Goal: Task Accomplishment & Management: Use online tool/utility

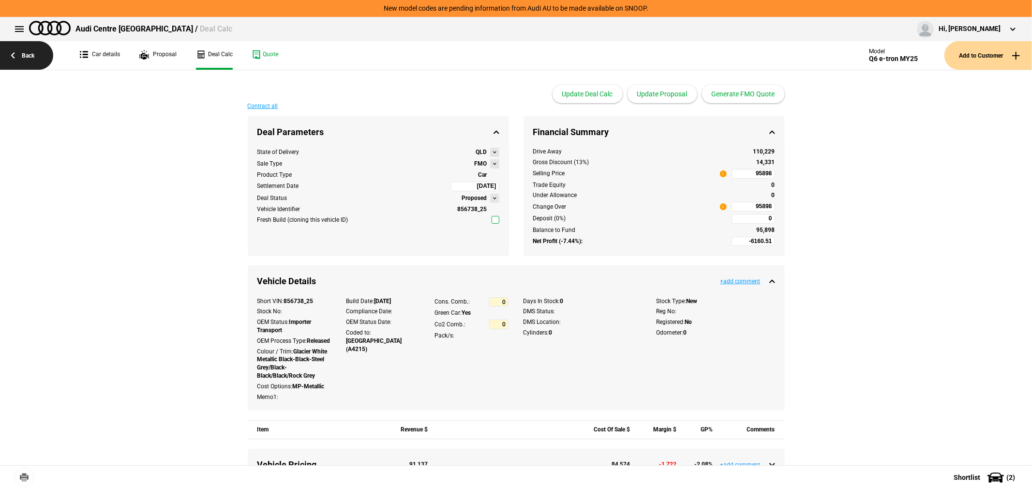
click at [17, 57] on link "Back" at bounding box center [26, 55] width 53 height 29
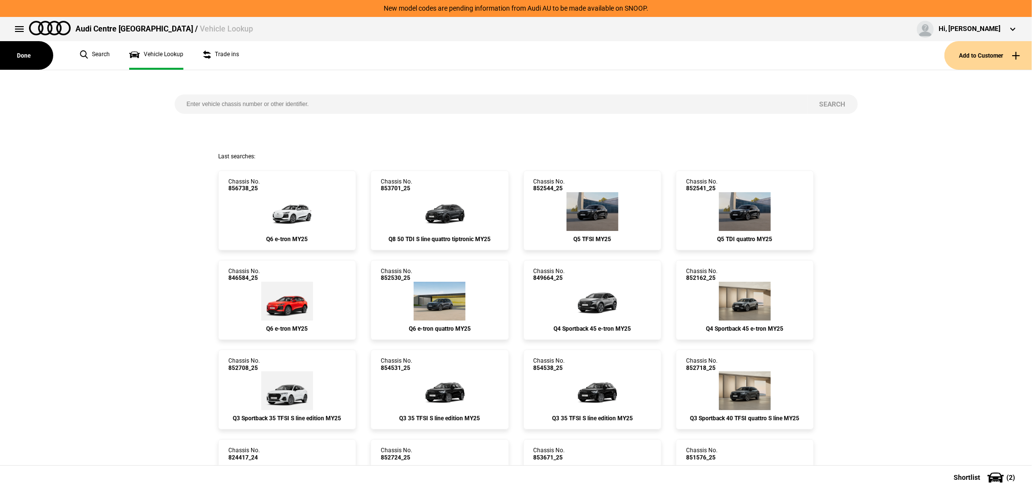
click at [325, 108] on input "search" at bounding box center [491, 103] width 633 height 19
paste input "GAGCKG"
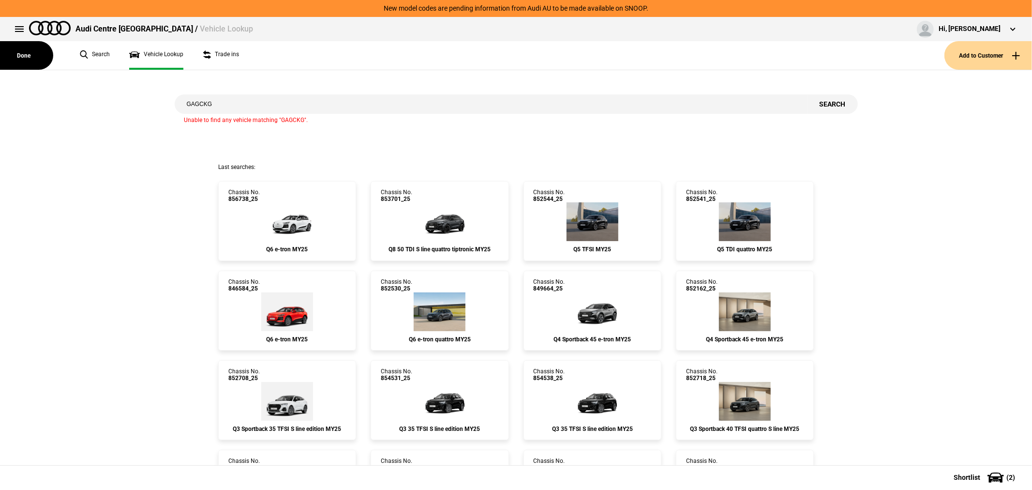
click at [287, 95] on input "GAGCKG" at bounding box center [491, 103] width 633 height 19
click at [287, 104] on input "GAGCKG" at bounding box center [491, 103] width 633 height 19
type input "852353"
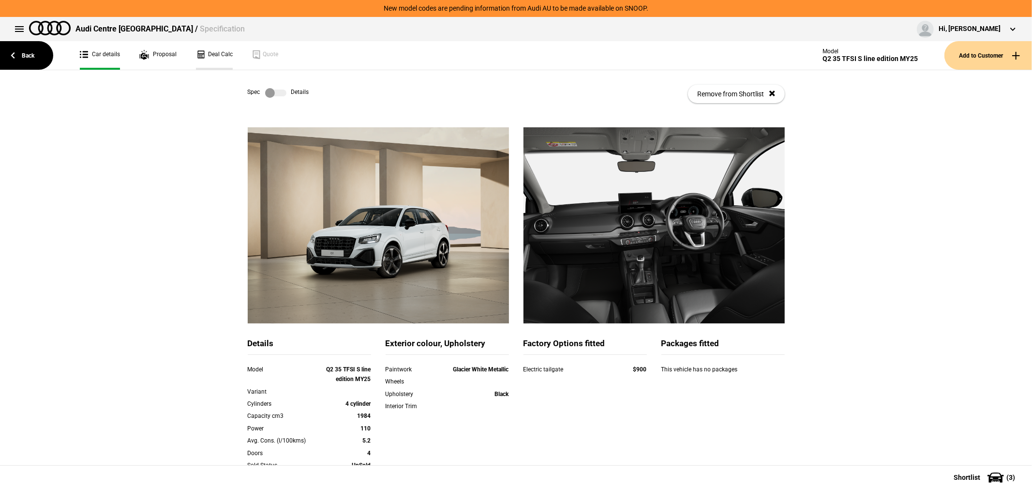
click at [209, 49] on link "Deal Calc" at bounding box center [214, 55] width 37 height 29
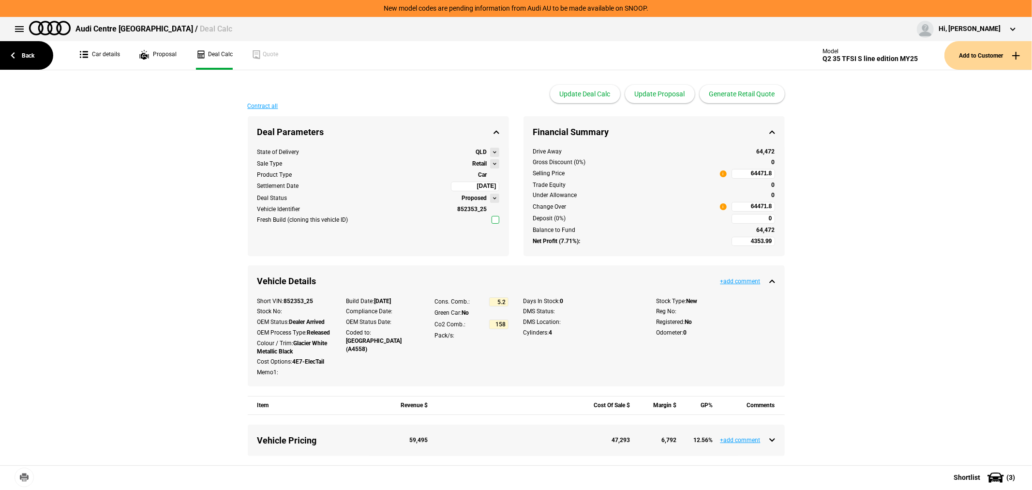
click at [743, 205] on input "64471.8" at bounding box center [754, 207] width 44 height 10
type input "64471.8"
type input "-6984.01"
type input "52000"
click at [743, 205] on input "52000" at bounding box center [754, 207] width 44 height 10
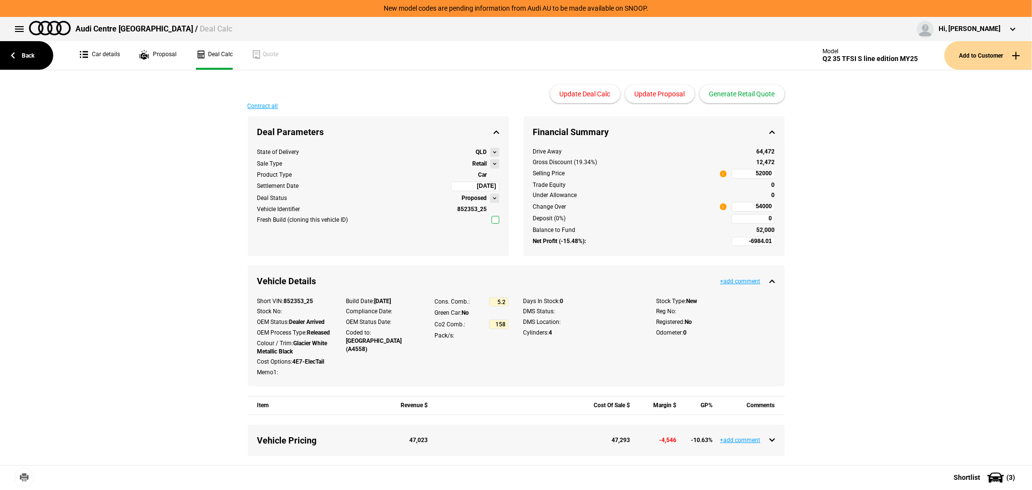
type input "52000"
type input "-5165.83"
type input "54000"
click at [18, 55] on link "Back" at bounding box center [26, 55] width 53 height 29
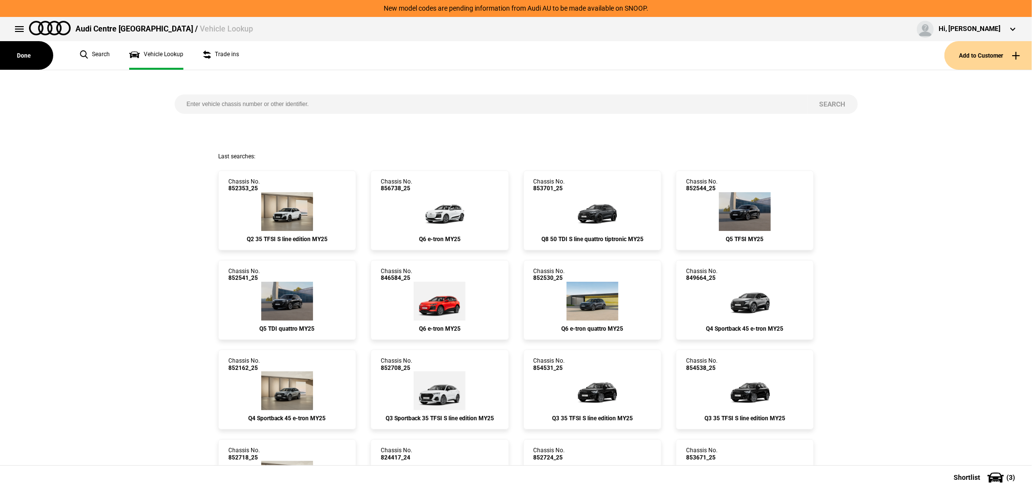
click at [288, 107] on input "search" at bounding box center [491, 103] width 633 height 19
type input "845560"
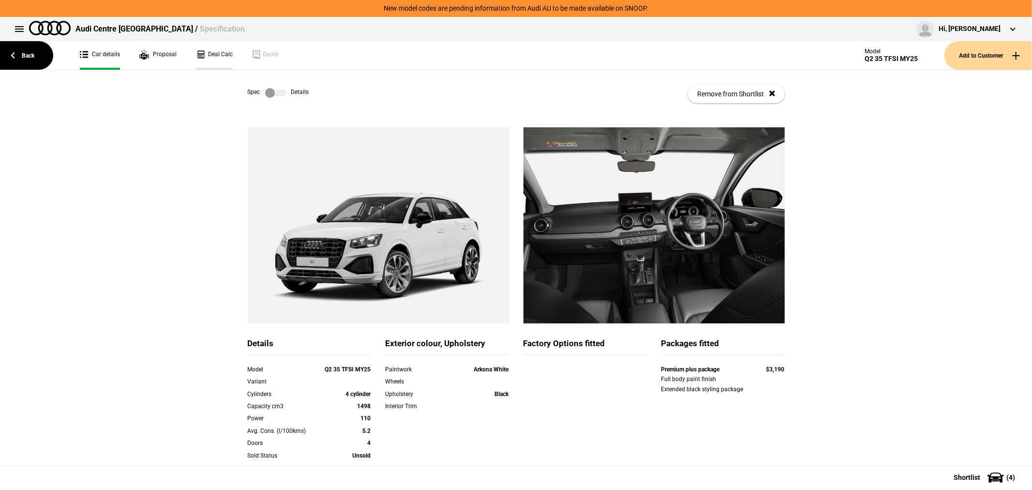
click at [214, 54] on link "Deal Calc" at bounding box center [214, 55] width 37 height 29
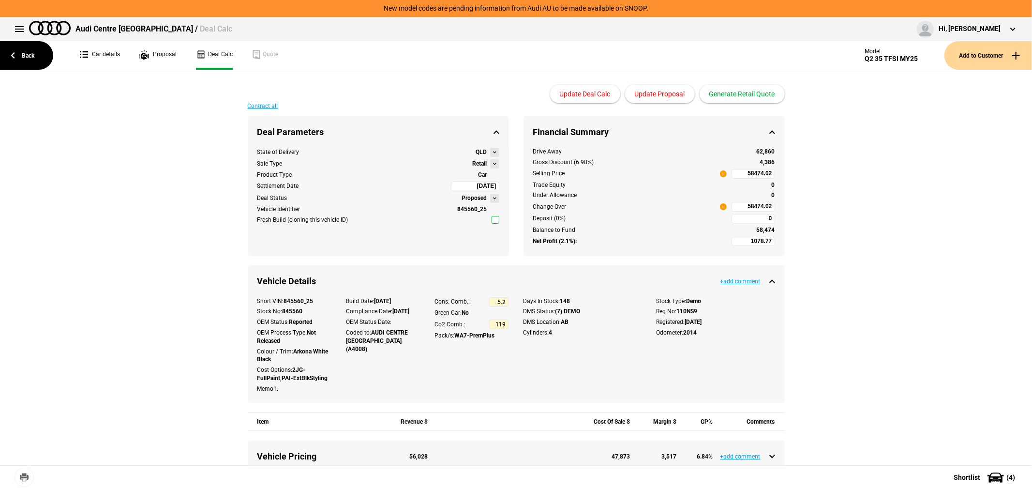
type input "58990"
click at [742, 172] on input "58990" at bounding box center [754, 174] width 44 height 10
type input "62860"
type input "4493.31"
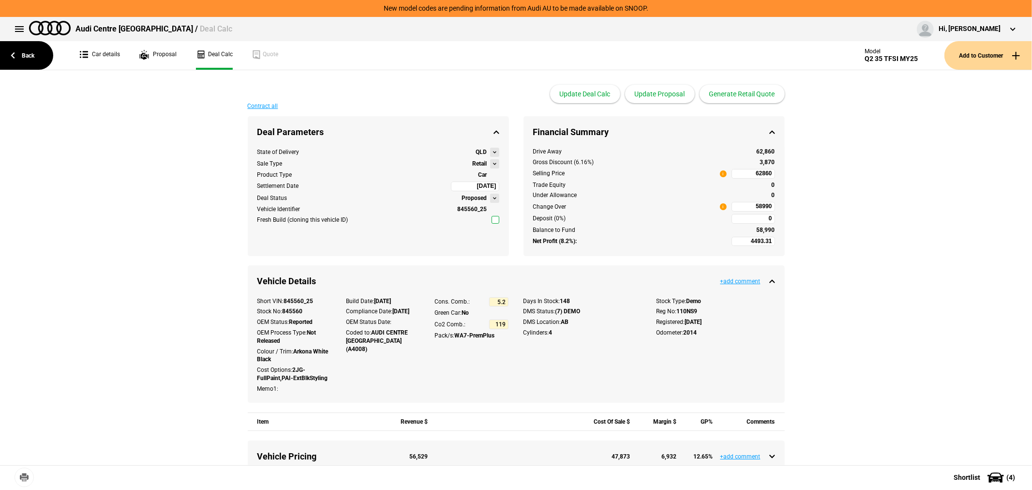
type input "62860"
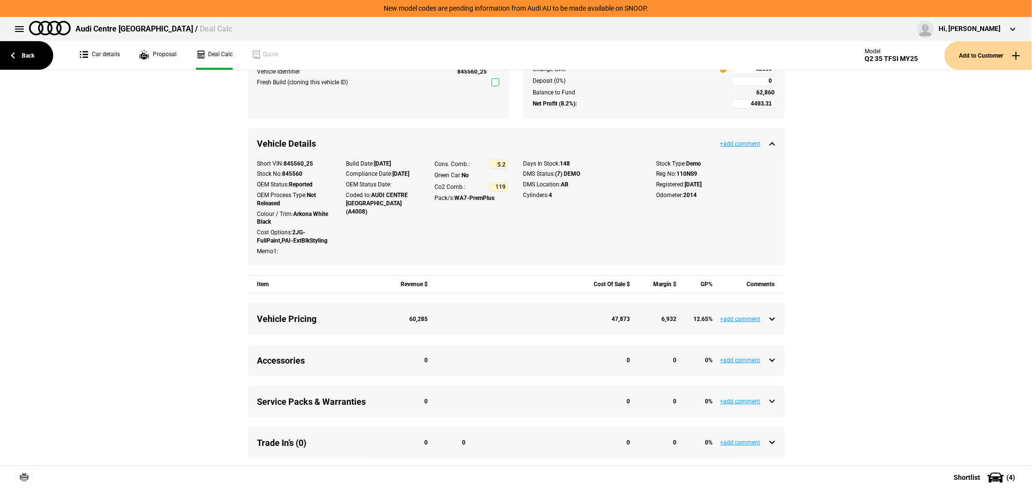
scroll to position [322, 0]
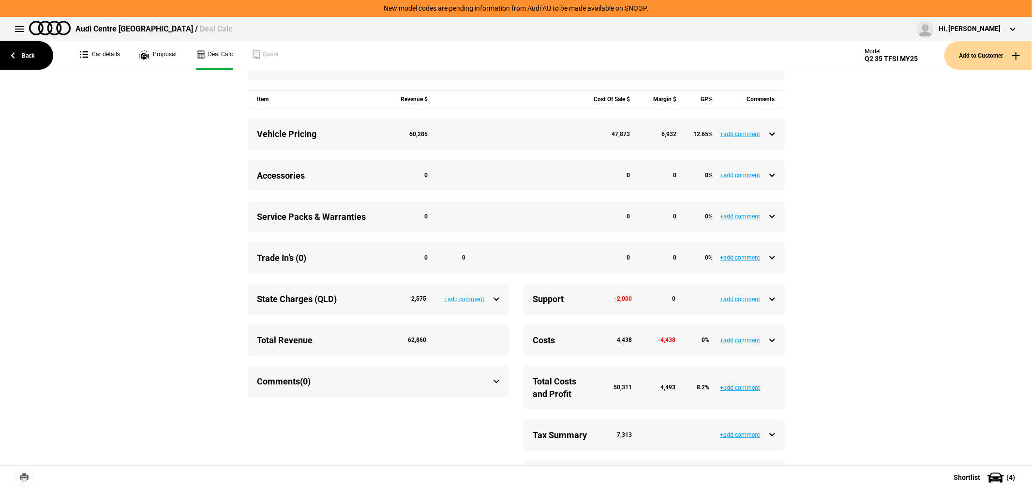
click at [768, 216] on div "Service Packs & Warranties 0 0 0 0 %" at bounding box center [516, 217] width 518 height 12
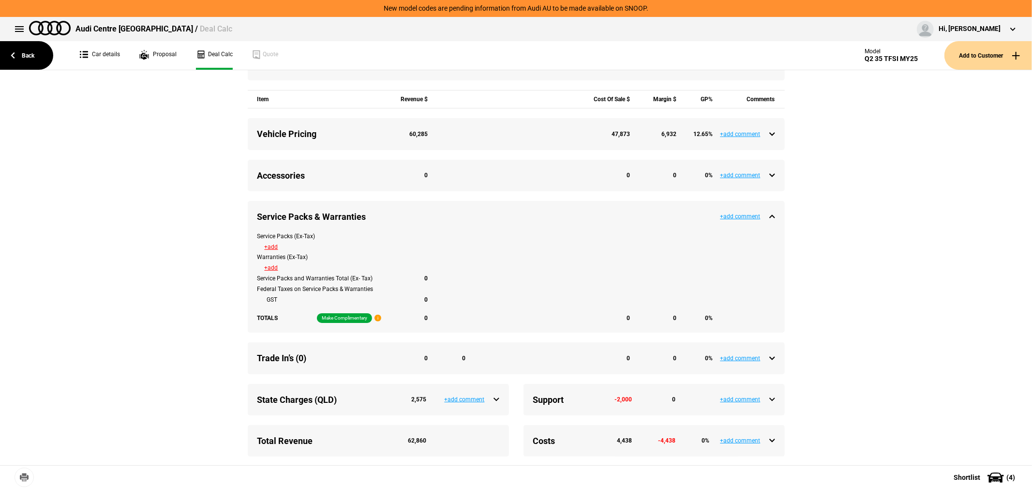
click at [267, 246] on button "+add" at bounding box center [272, 247] width 14 height 6
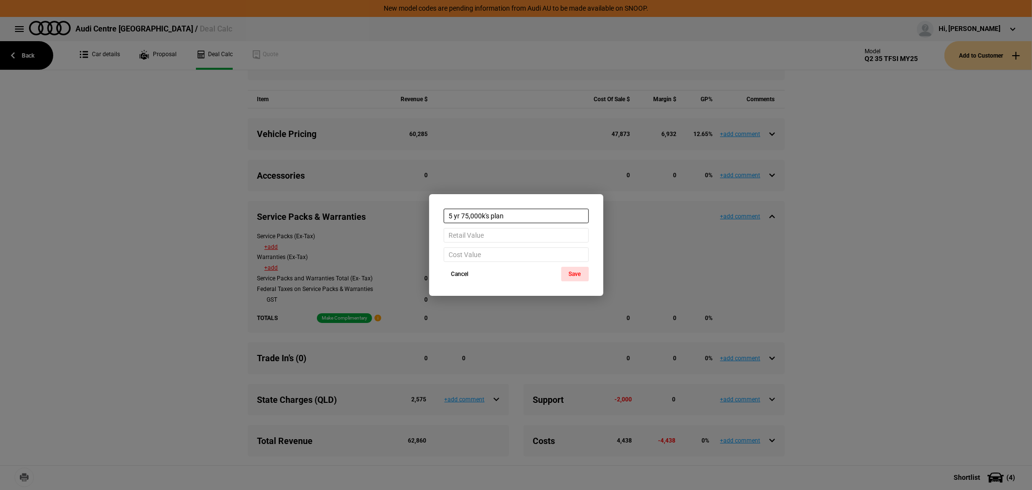
type input "5 yr 75,000k's plan"
type input "2600"
click at [569, 272] on button "Save" at bounding box center [575, 274] width 28 height 15
type input "1893.31"
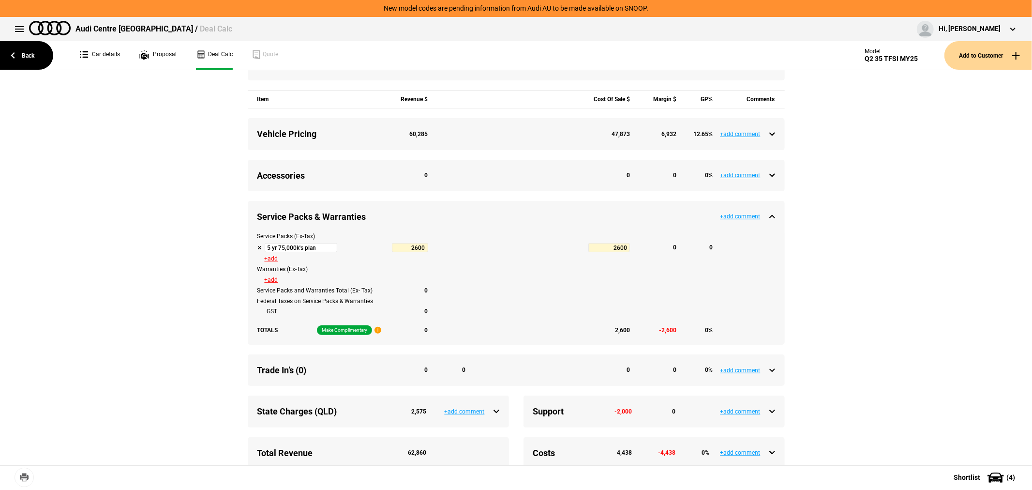
type input "65804"
type input "4493.31"
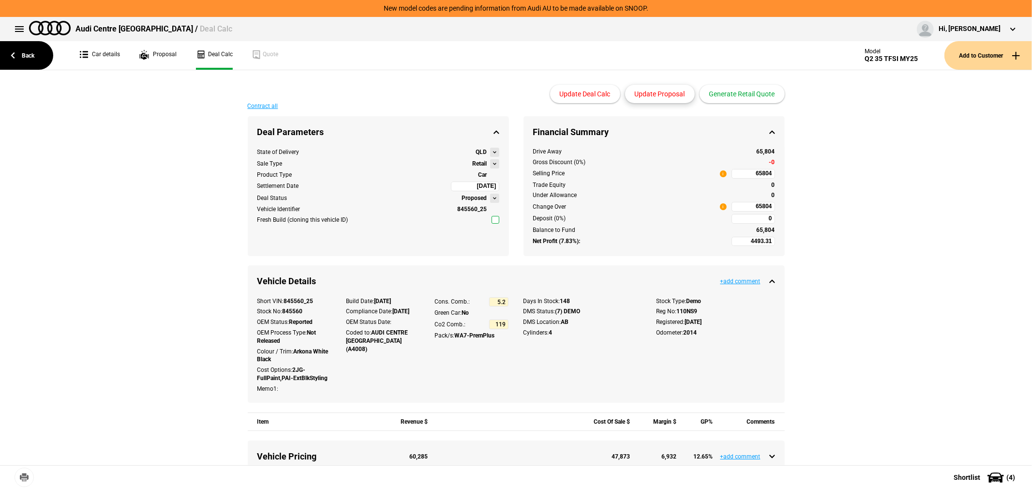
click at [669, 92] on button "Update Proposal" at bounding box center [660, 94] width 70 height 18
click at [664, 90] on button "Update Proposal" at bounding box center [660, 94] width 70 height 18
click at [723, 94] on button "Generate Retail Quote" at bounding box center [742, 94] width 85 height 18
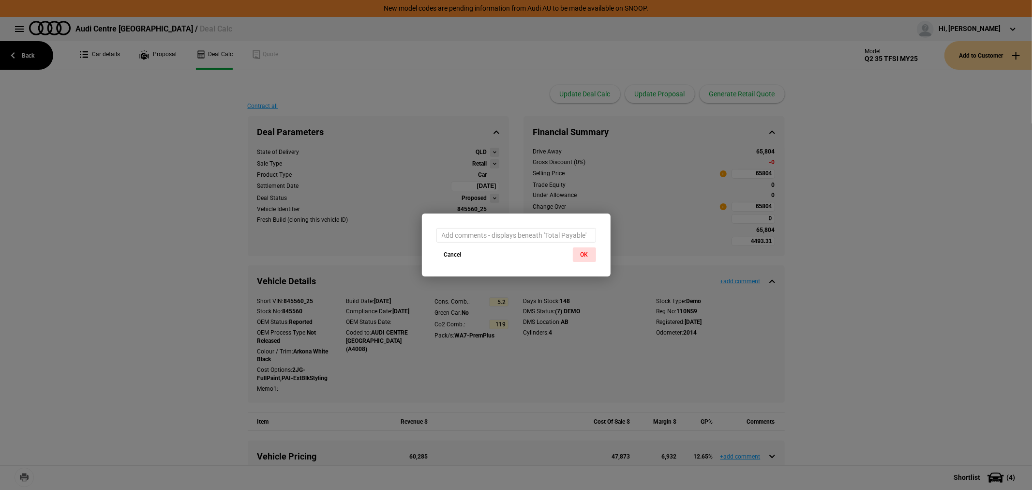
click at [577, 254] on button "OK" at bounding box center [584, 254] width 23 height 15
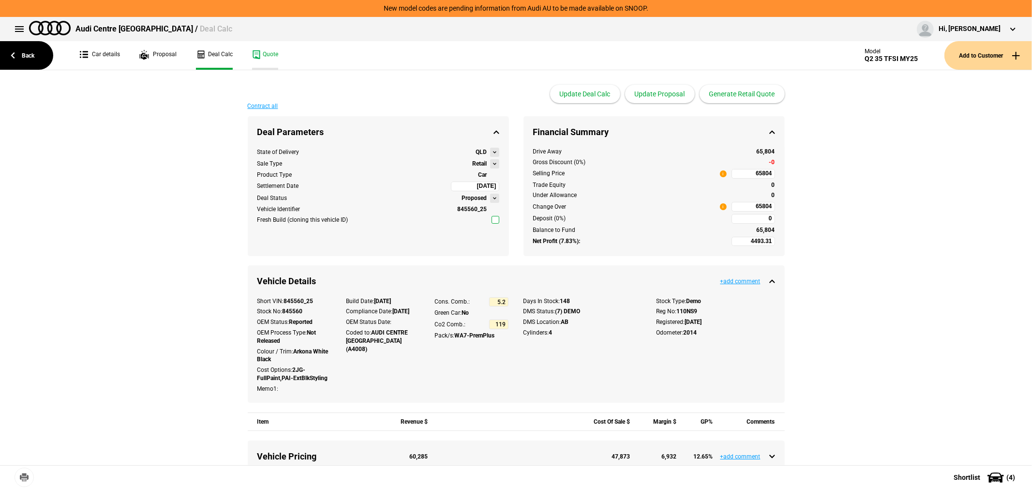
click at [252, 52] on link "Quote" at bounding box center [265, 55] width 26 height 29
click at [31, 50] on link "Back" at bounding box center [26, 55] width 53 height 29
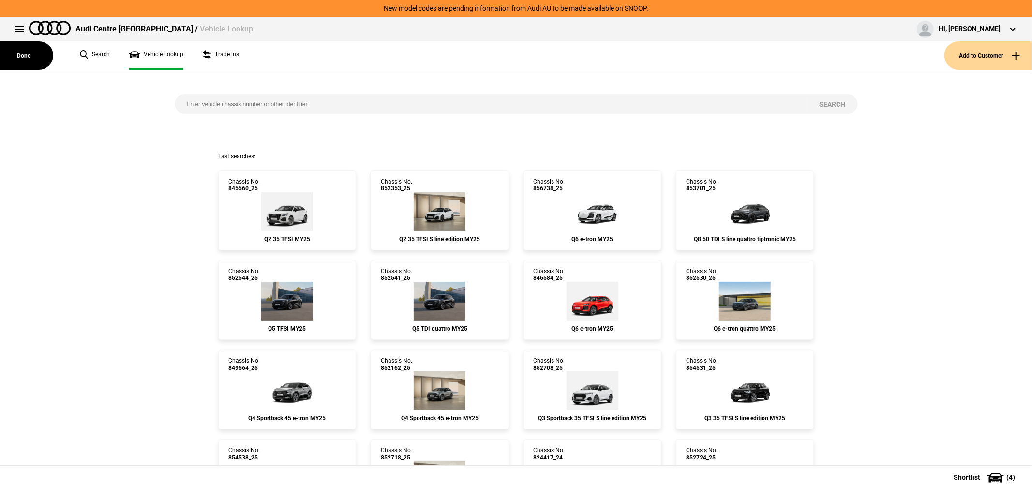
click at [344, 104] on input "search" at bounding box center [491, 103] width 633 height 19
type input "850259"
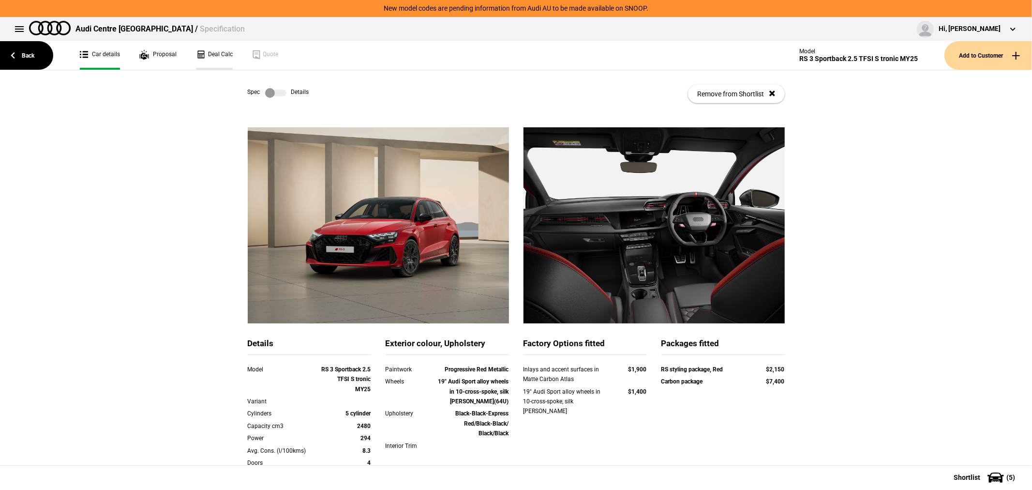
click at [222, 52] on link "Deal Calc" at bounding box center [214, 55] width 37 height 29
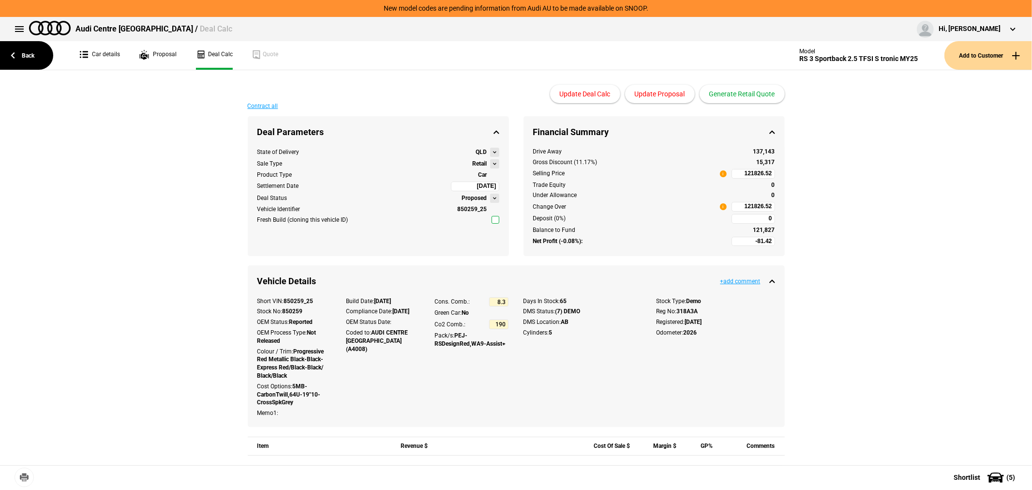
type input "126990"
click at [765, 95] on button "Generate Retail Quote" at bounding box center [742, 94] width 85 height 18
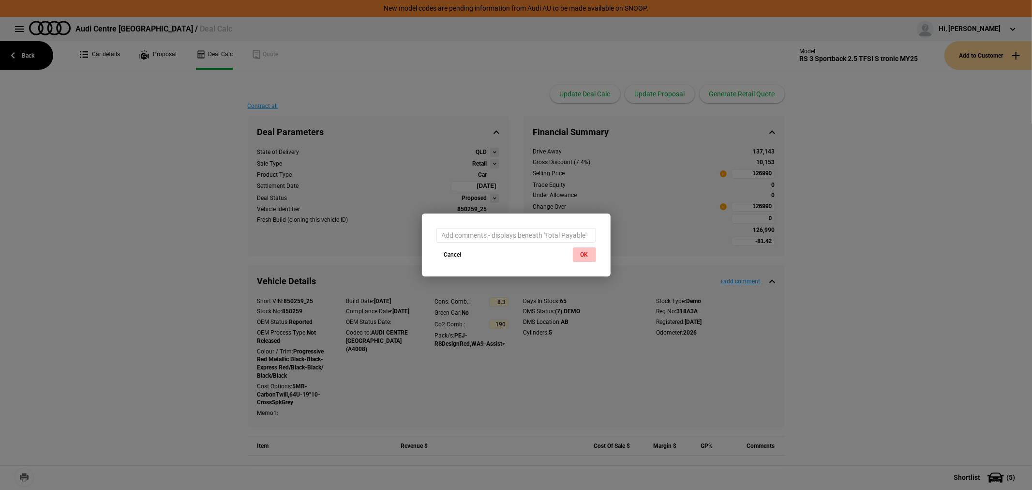
click at [586, 252] on button "OK" at bounding box center [584, 254] width 23 height 15
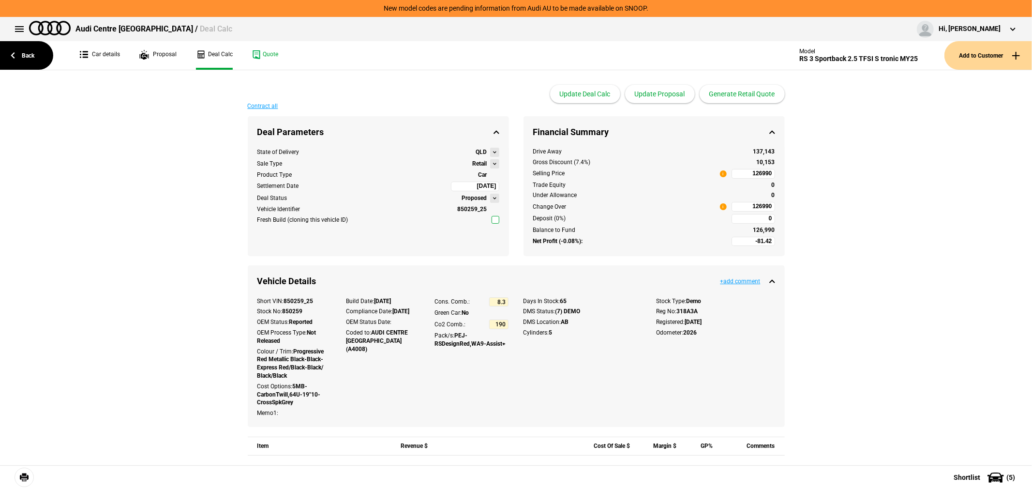
click at [23, 475] on link at bounding box center [24, 477] width 19 height 19
click at [749, 96] on button "Generate Retail Quote" at bounding box center [742, 94] width 85 height 18
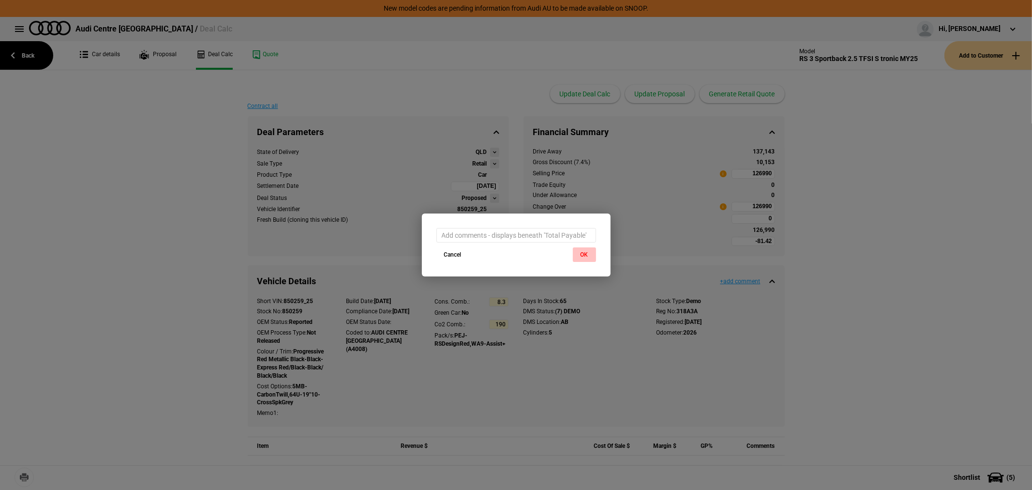
click at [584, 254] on button "OK" at bounding box center [584, 254] width 23 height 15
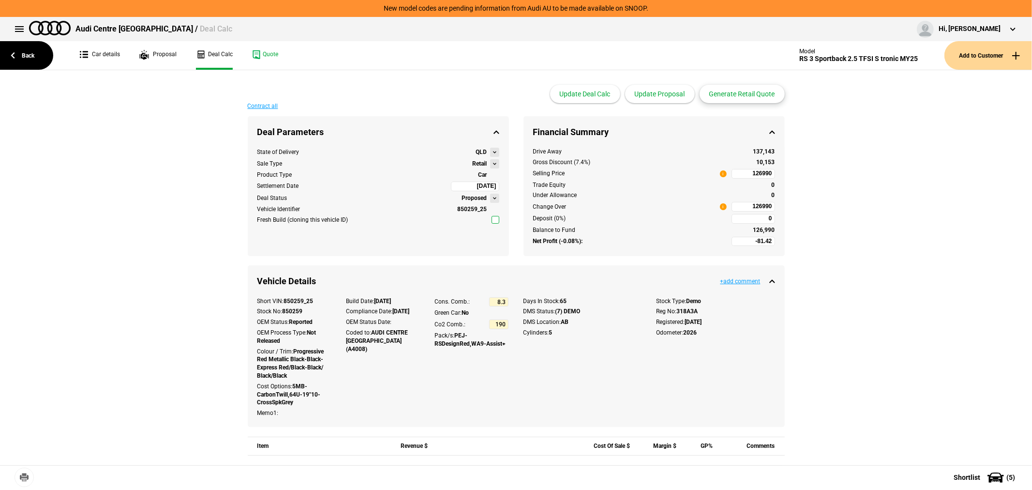
click at [745, 95] on button "Generate Retail Quote" at bounding box center [742, 94] width 85 height 18
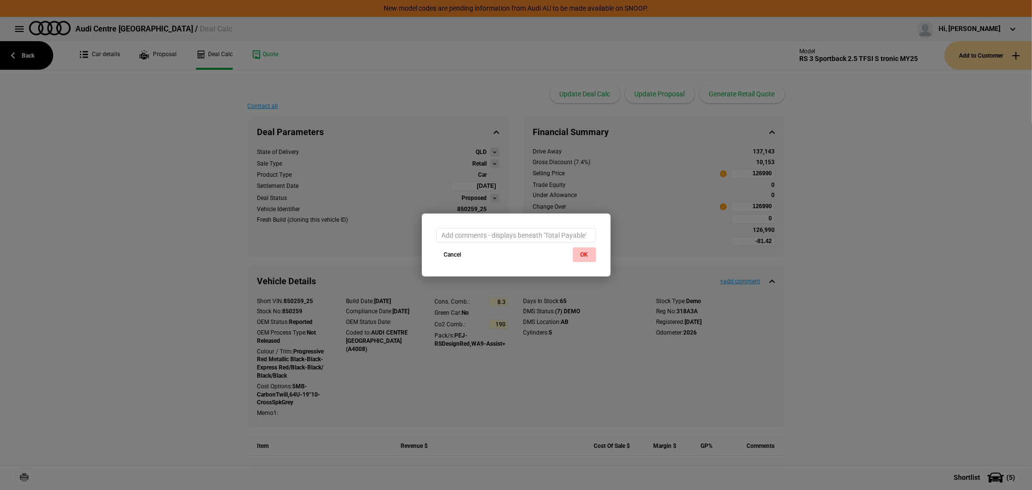
click at [583, 253] on button "OK" at bounding box center [584, 254] width 23 height 15
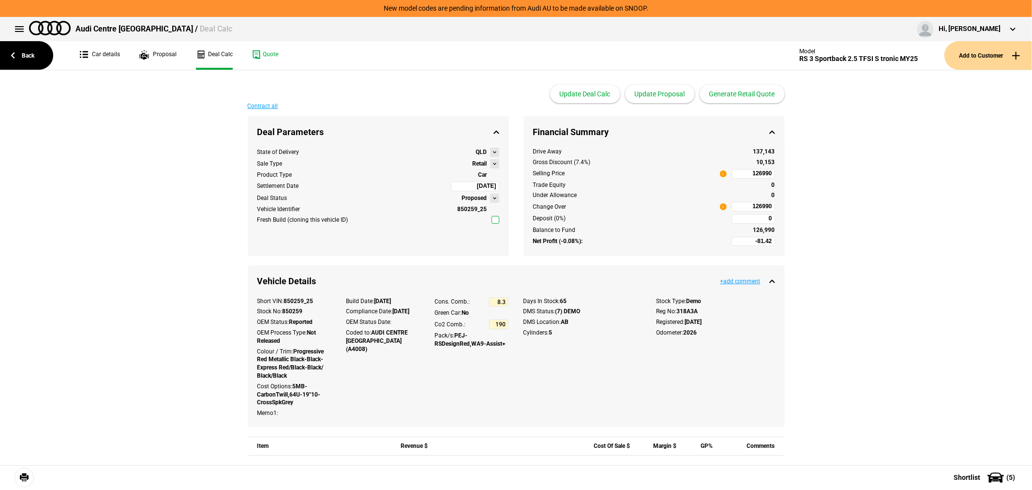
click at [22, 478] on link at bounding box center [24, 477] width 19 height 19
click at [669, 87] on button "Update Proposal" at bounding box center [660, 94] width 70 height 18
click at [746, 90] on button "Generate Retail Quote" at bounding box center [742, 94] width 85 height 18
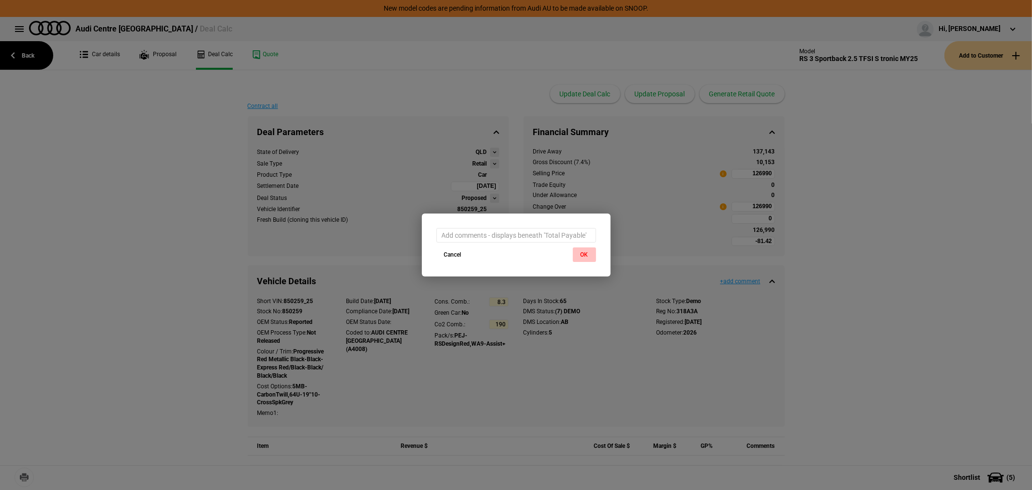
click at [581, 255] on button "OK" at bounding box center [584, 254] width 23 height 15
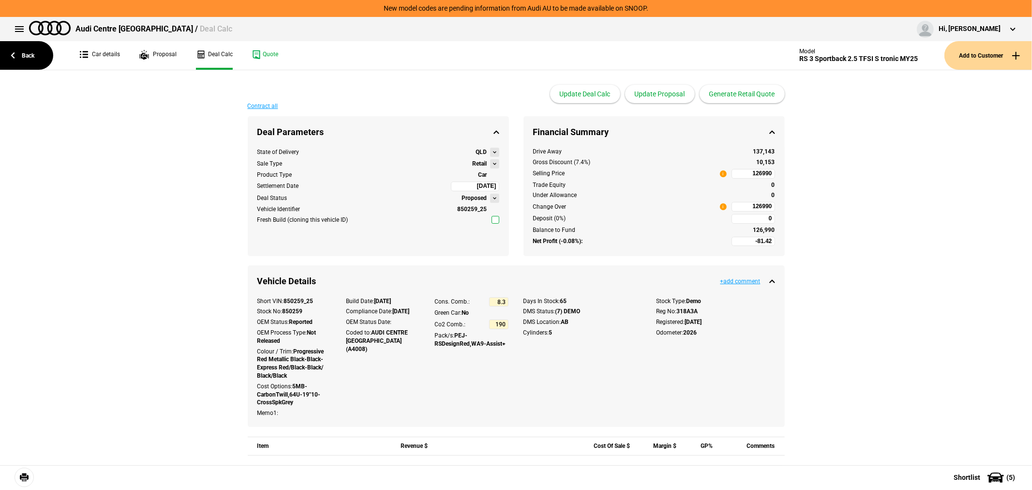
click at [21, 479] on link at bounding box center [24, 477] width 19 height 19
click at [30, 57] on link "Back" at bounding box center [26, 55] width 53 height 29
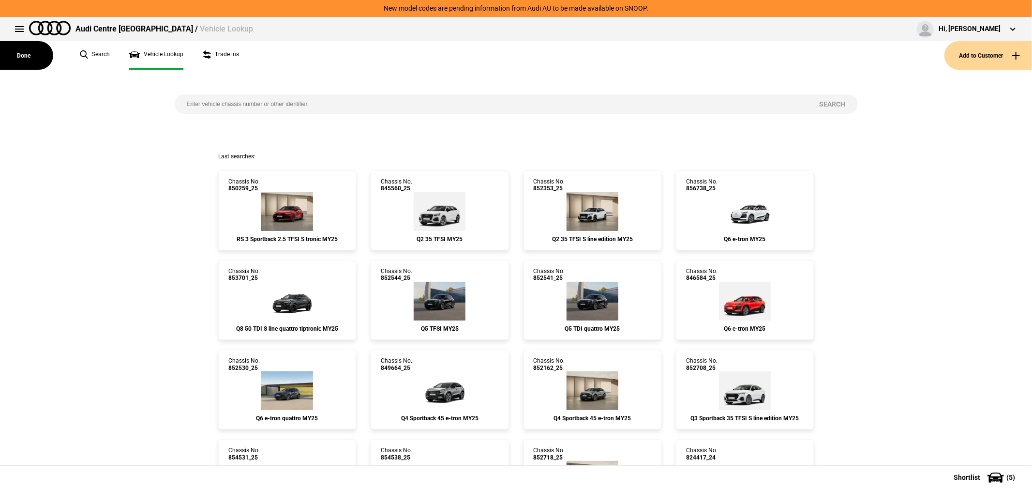
click at [310, 97] on input "search" at bounding box center [491, 103] width 633 height 19
type input "848355"
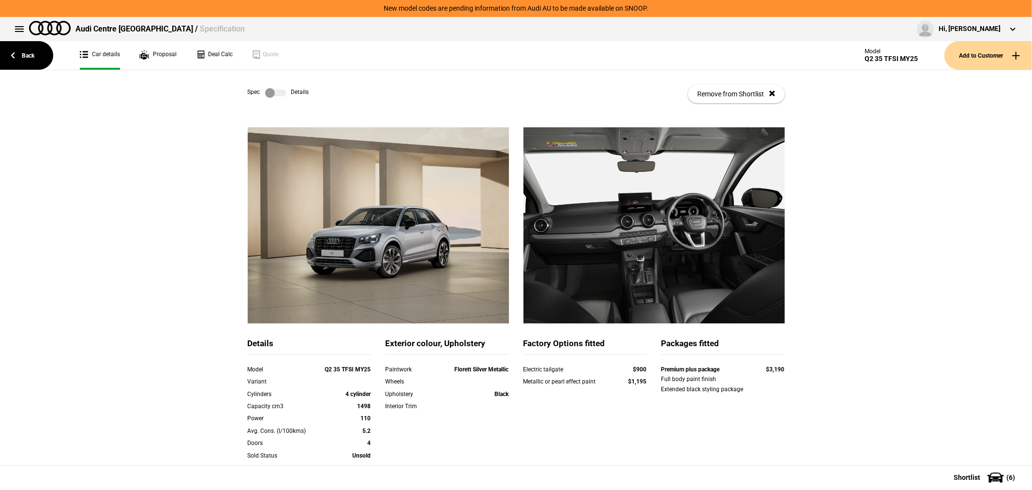
scroll to position [148, 0]
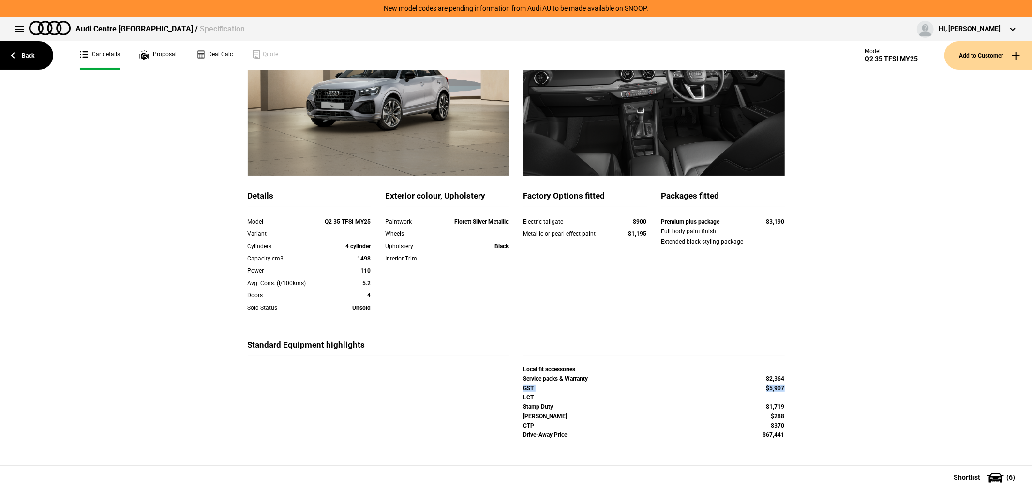
drag, startPoint x: 782, startPoint y: 387, endPoint x: 519, endPoint y: 387, distance: 262.8
click at [519, 387] on div "GST $5,907" at bounding box center [654, 389] width 276 height 9
copy div "GST $5,907"
click at [205, 52] on link "Deal Calc" at bounding box center [214, 55] width 37 height 29
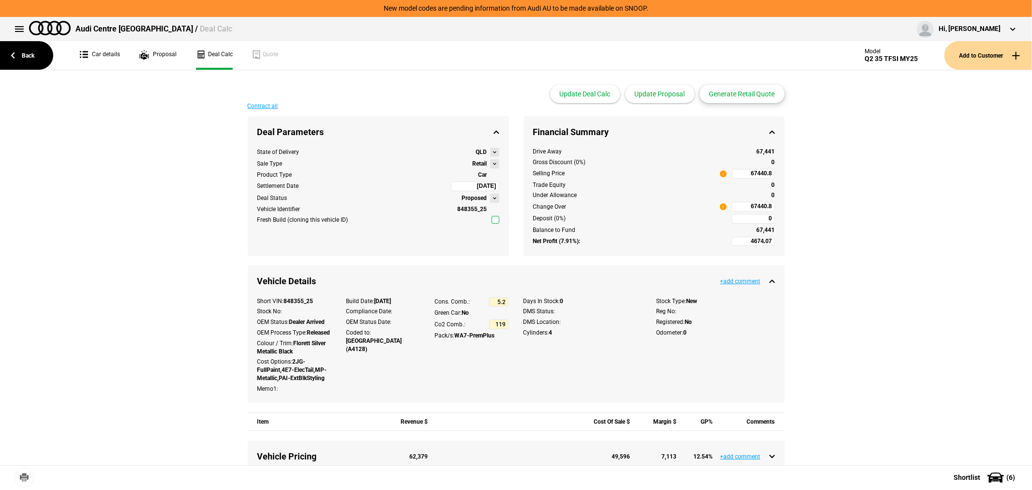
click at [734, 94] on button "Generate Retail Quote" at bounding box center [742, 94] width 85 height 18
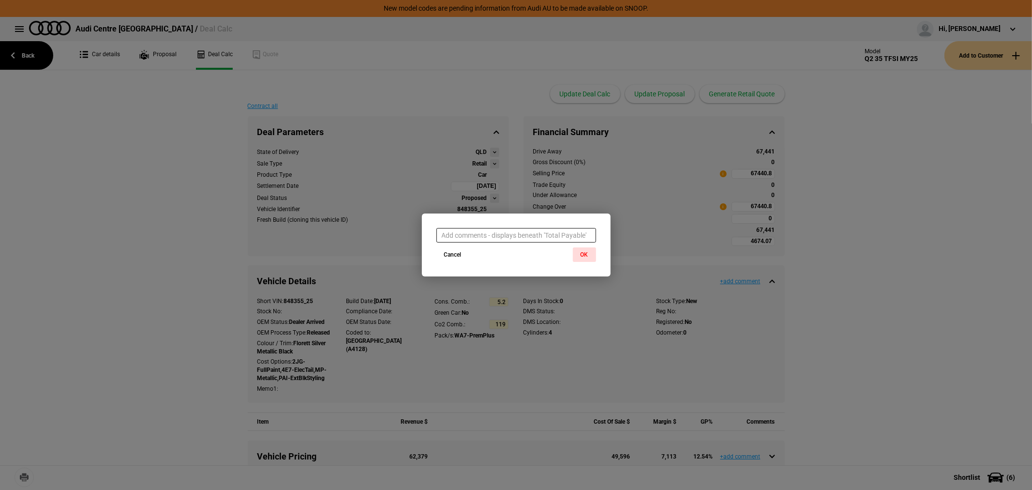
click at [491, 238] on input "text" at bounding box center [517, 235] width 160 height 15
paste input "GST $5,907"
type input "GST $5,907"
click at [587, 255] on button "OK" at bounding box center [584, 254] width 23 height 15
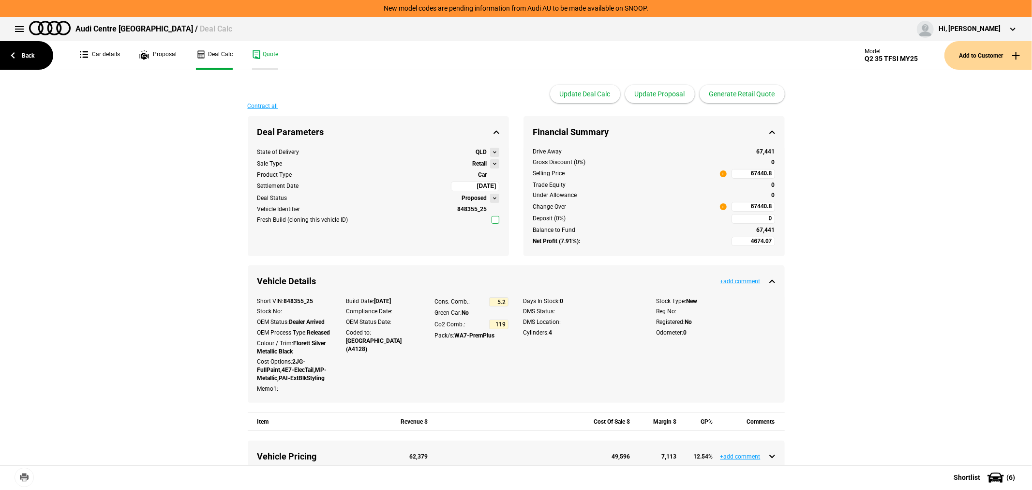
click at [265, 54] on link "Quote" at bounding box center [265, 55] width 26 height 29
click at [28, 52] on link "Back" at bounding box center [26, 55] width 53 height 29
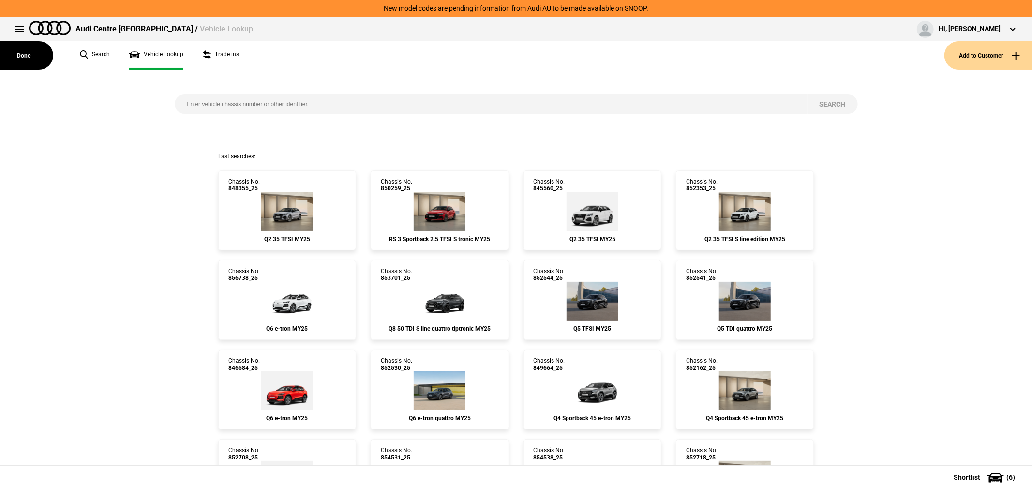
click at [298, 105] on input "search" at bounding box center [491, 103] width 633 height 19
type input "848837"
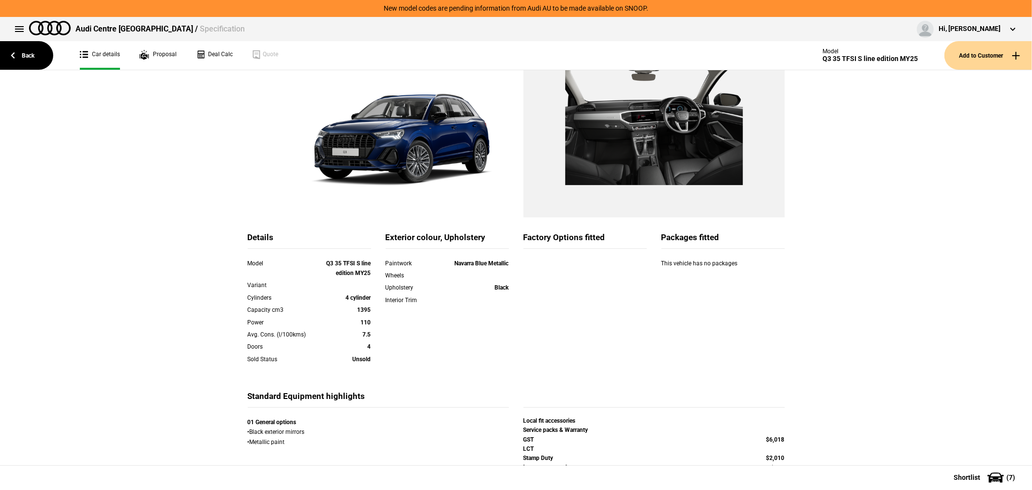
scroll to position [136, 0]
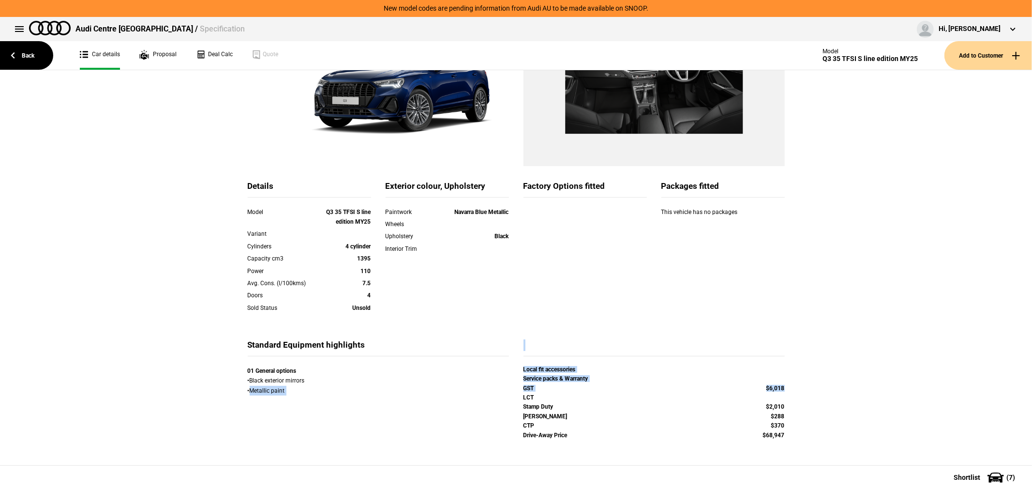
drag, startPoint x: 785, startPoint y: 385, endPoint x: 511, endPoint y: 388, distance: 273.5
click at [511, 388] on div "Standard Equipment highlights 01 General options • Black exterior mirrors • Met…" at bounding box center [517, 402] width 552 height 126
click at [884, 332] on div "Details Model Q3 35 TFSI S line edition MY25 Variant Cylinders 4 cylinder Capac…" at bounding box center [516, 228] width 1032 height 473
drag, startPoint x: 781, startPoint y: 387, endPoint x: 515, endPoint y: 386, distance: 266.2
click at [516, 386] on div "GST $6,018" at bounding box center [654, 389] width 276 height 9
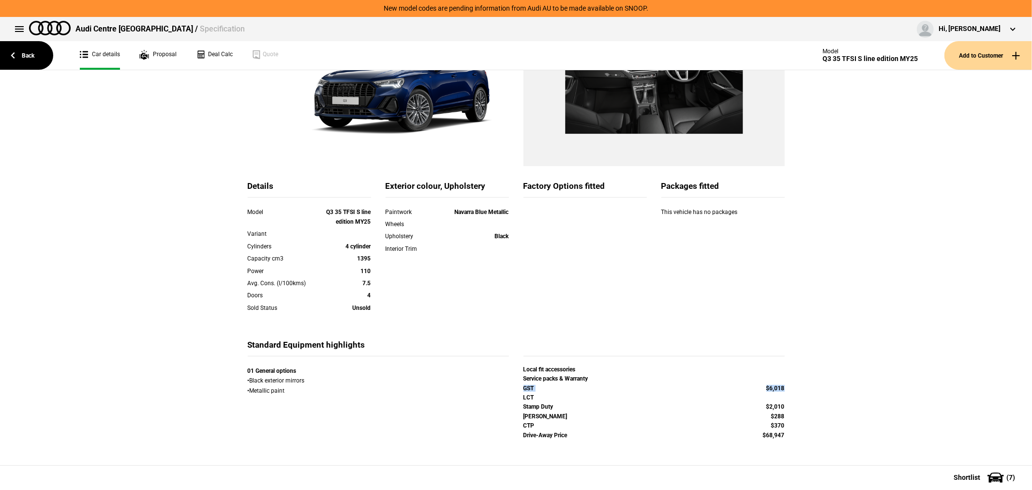
copy div "GST $6,018"
click at [212, 53] on link "Deal Calc" at bounding box center [214, 55] width 37 height 29
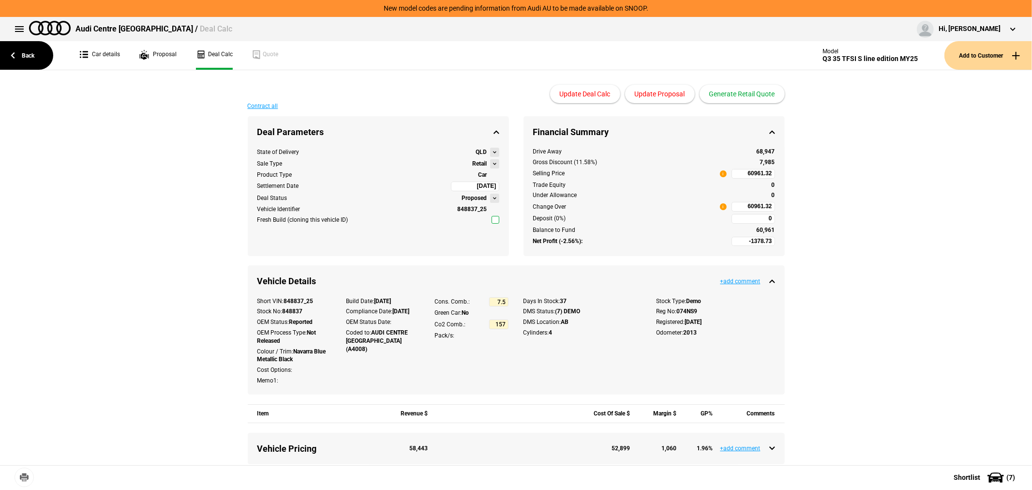
type input "61900"
click at [742, 172] on input "61900" at bounding box center [754, 174] width 44 height 10
type input "68947"
type input "4839.45"
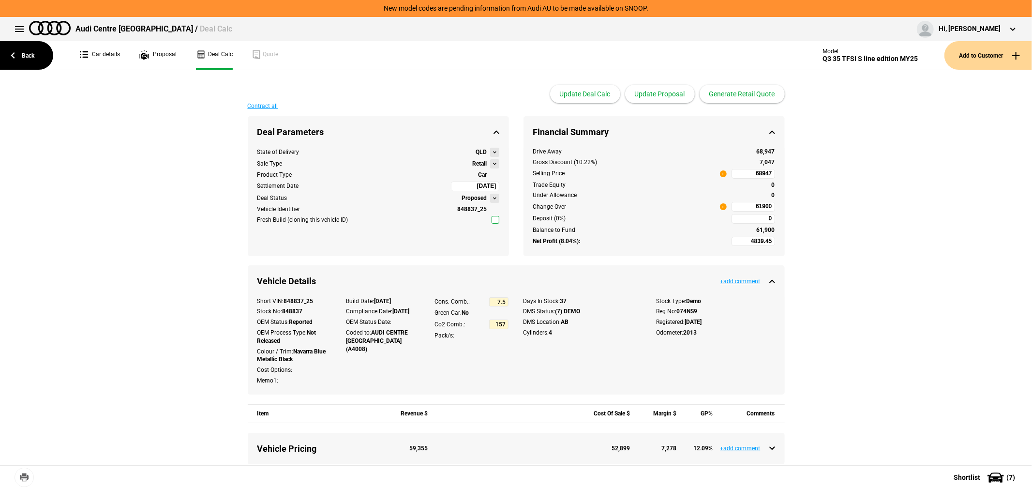
type input "68947"
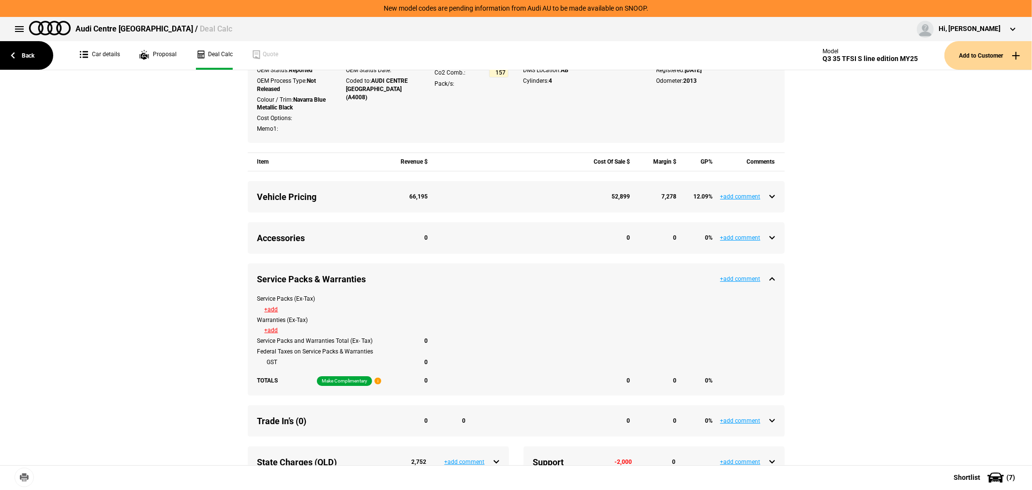
scroll to position [322, 0]
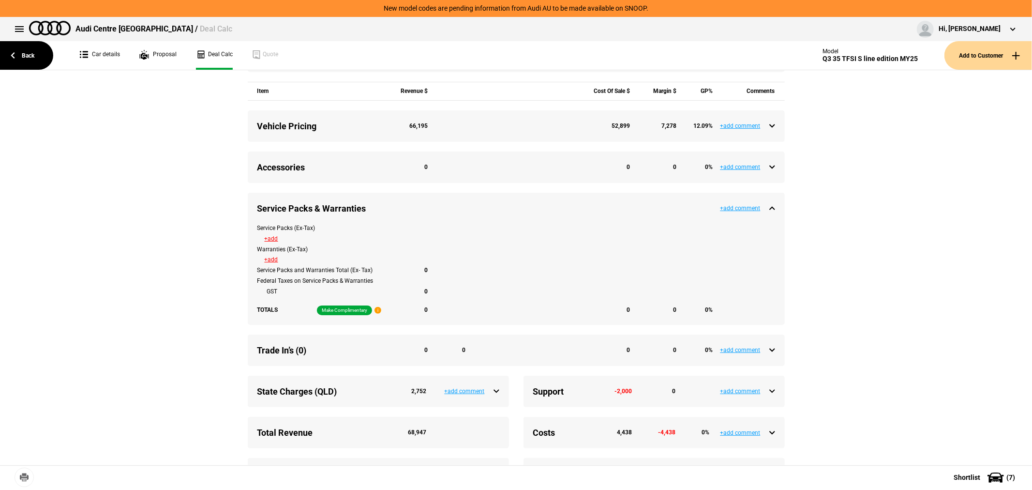
click at [266, 236] on button "+add" at bounding box center [272, 239] width 14 height 6
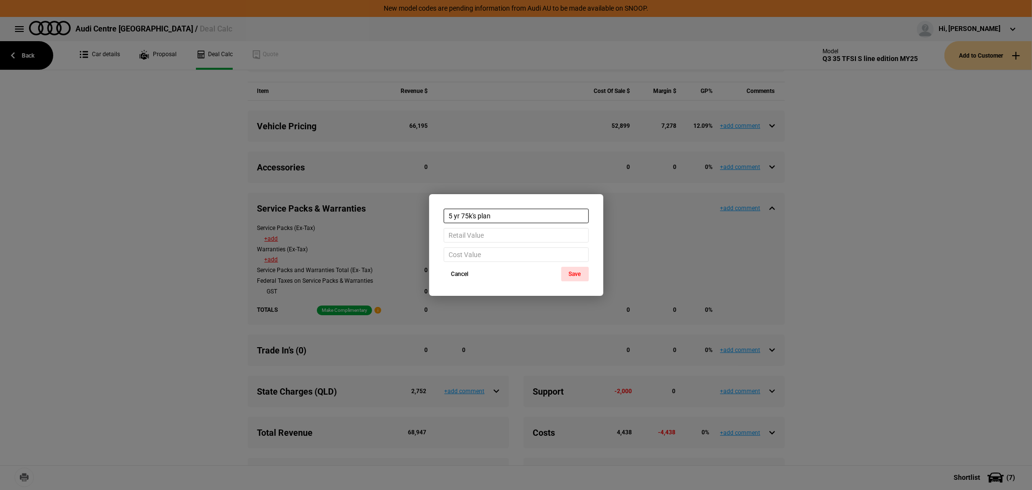
type input "5 yr 75k's plan"
type input "3330"
click at [570, 272] on button "Save" at bounding box center [575, 274] width 28 height 15
type input "1509.45"
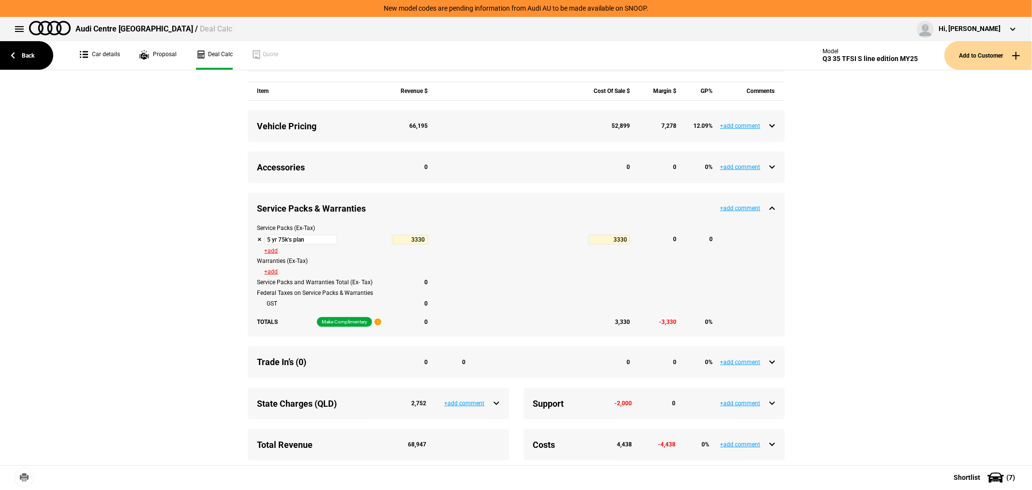
type input "72718"
type input "4839.45"
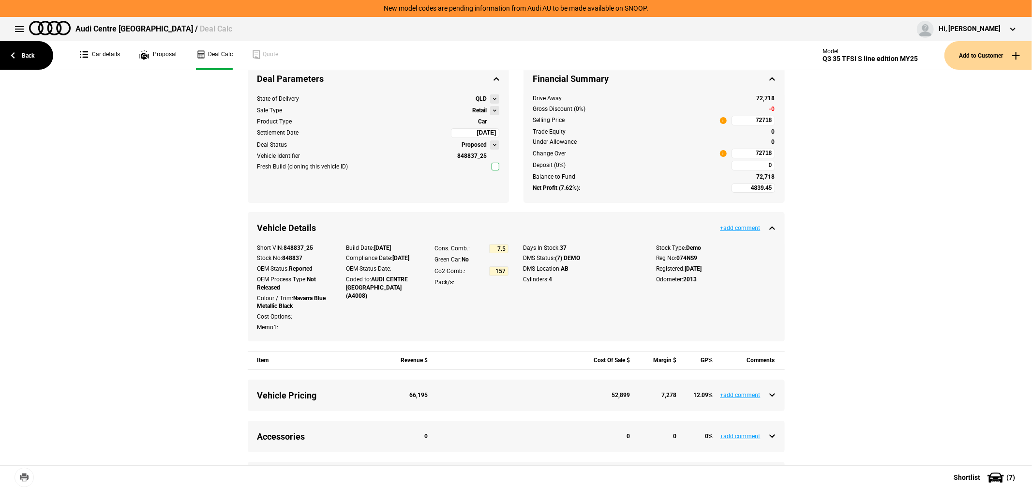
scroll to position [0, 0]
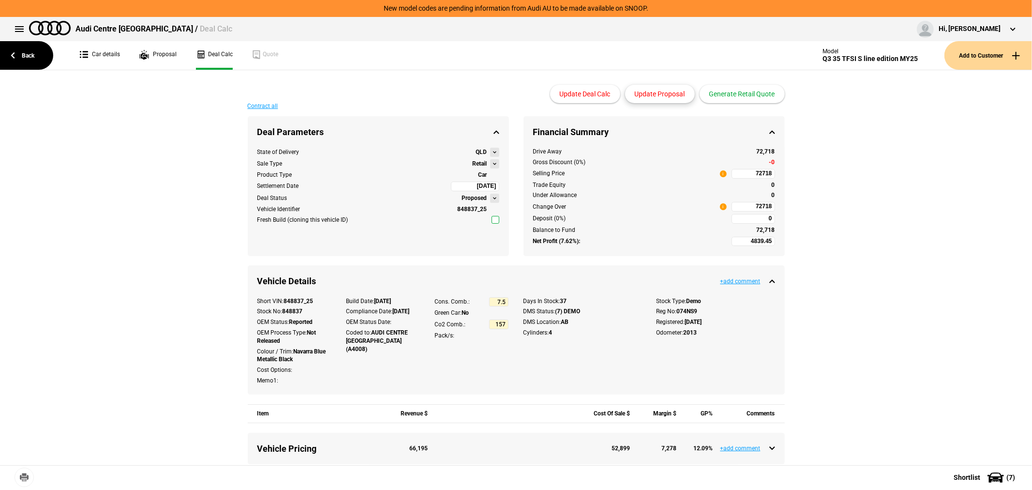
click at [668, 90] on button "Update Proposal" at bounding box center [660, 94] width 70 height 18
click at [742, 94] on button "Generate Retail Quote" at bounding box center [742, 94] width 85 height 18
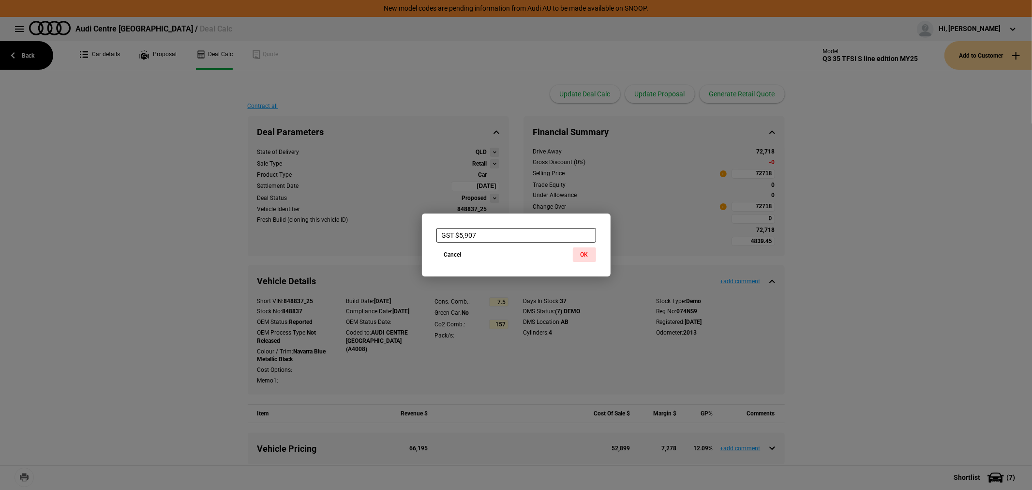
paste input "6,018"
type input "GST $6,018"
click at [589, 254] on button "OK" at bounding box center [584, 254] width 23 height 15
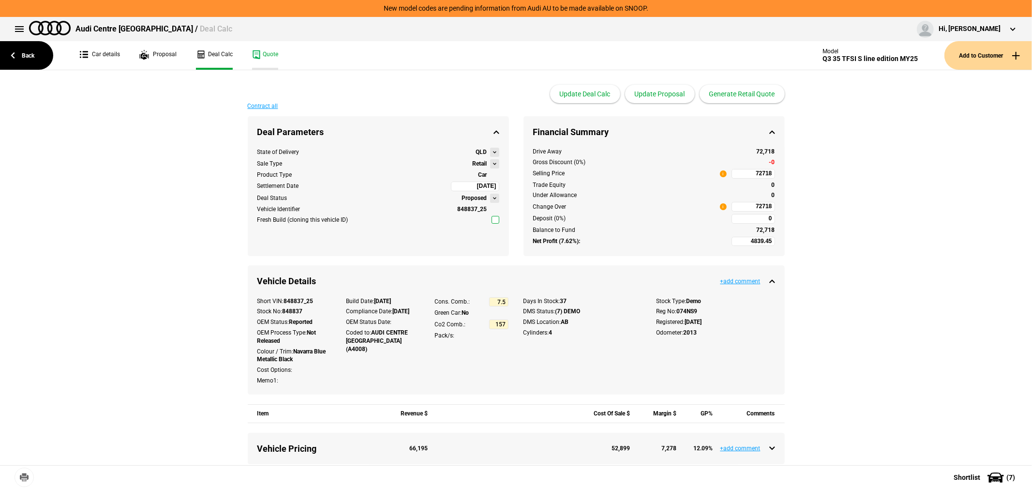
click at [262, 49] on link "Quote" at bounding box center [265, 55] width 26 height 29
click at [23, 49] on link "Back" at bounding box center [26, 55] width 53 height 29
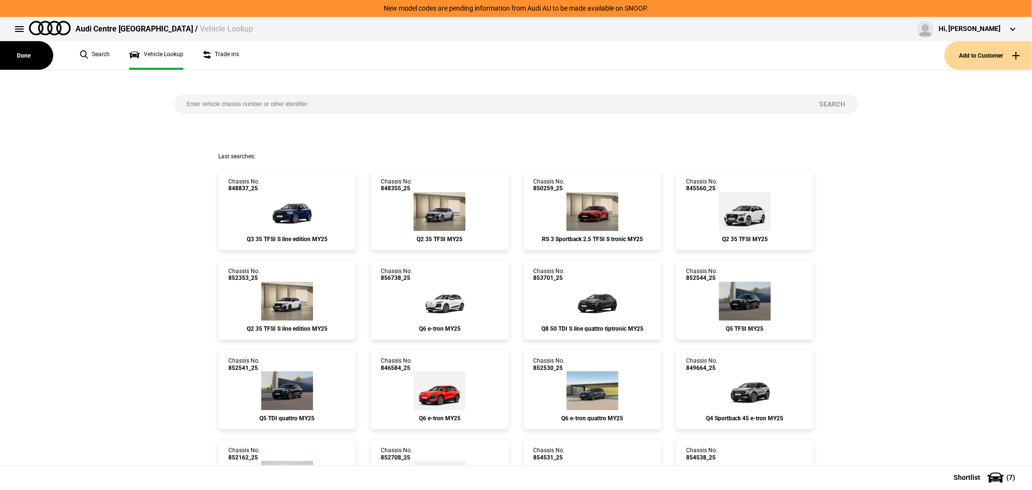
click at [323, 105] on input "search" at bounding box center [491, 103] width 633 height 19
type input "846855"
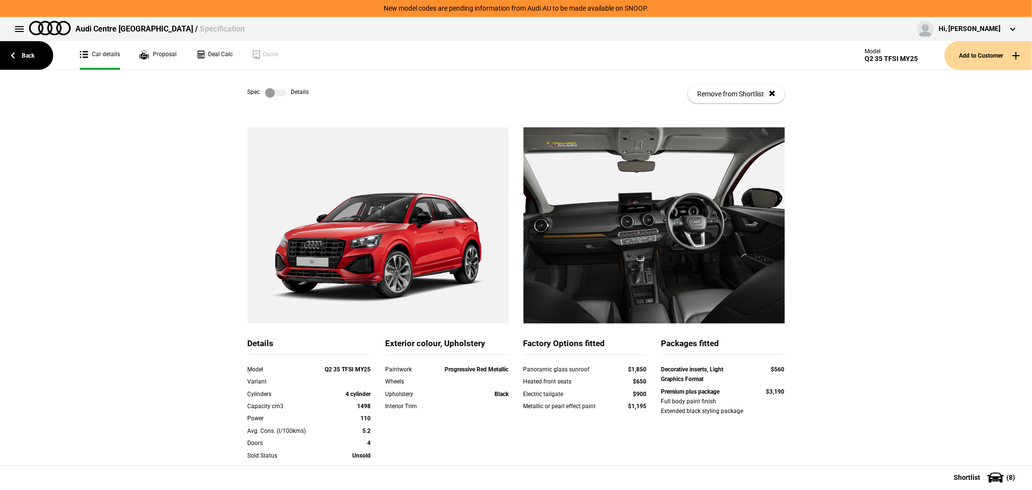
scroll to position [148, 0]
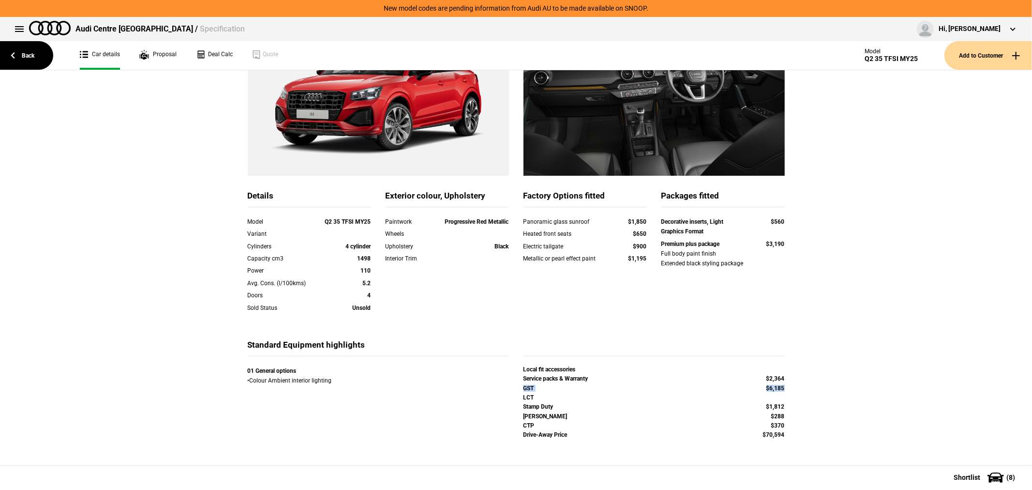
drag, startPoint x: 783, startPoint y: 386, endPoint x: 515, endPoint y: 390, distance: 267.7
click at [516, 390] on div "GST $6,185" at bounding box center [654, 389] width 276 height 9
copy div "GST $6,185"
click at [207, 52] on link "Deal Calc" at bounding box center [214, 55] width 37 height 29
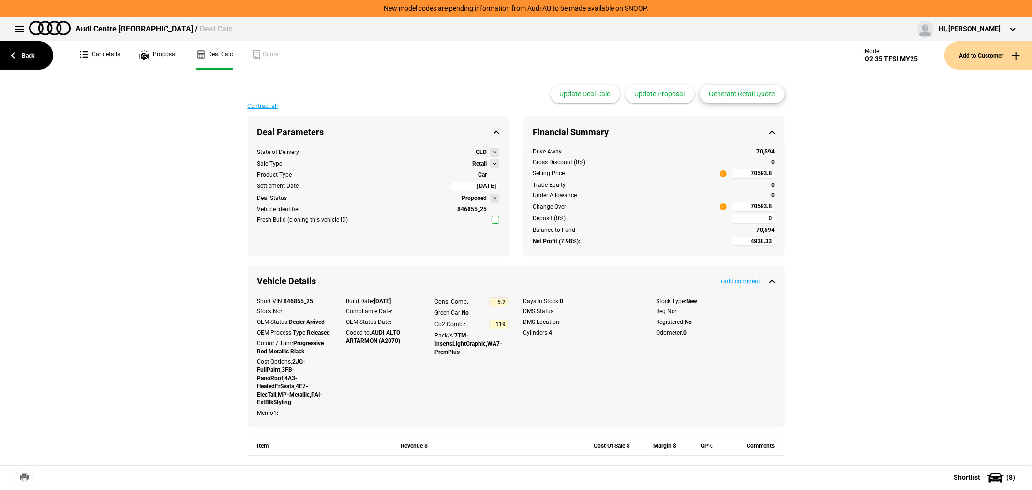
click at [739, 93] on button "Generate Retail Quote" at bounding box center [742, 94] width 85 height 18
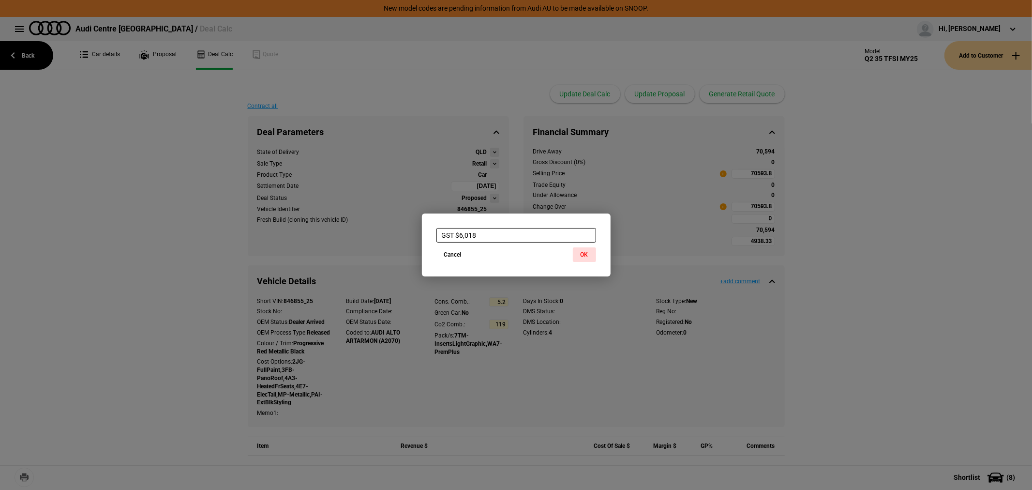
paste input "185"
type input "GST $6,185"
click at [581, 254] on button "OK" at bounding box center [584, 254] width 23 height 15
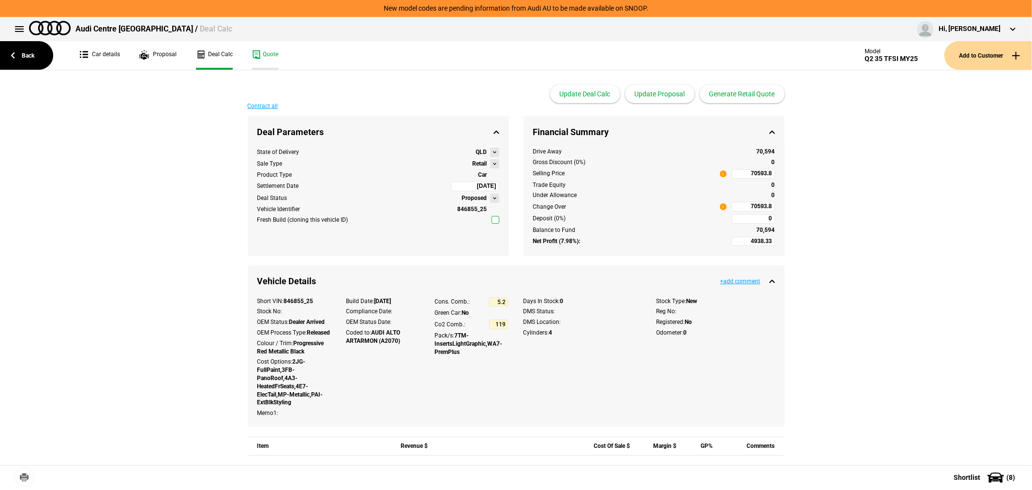
click at [274, 50] on link "Quote" at bounding box center [265, 55] width 26 height 29
